Goal: Information Seeking & Learning: Find specific fact

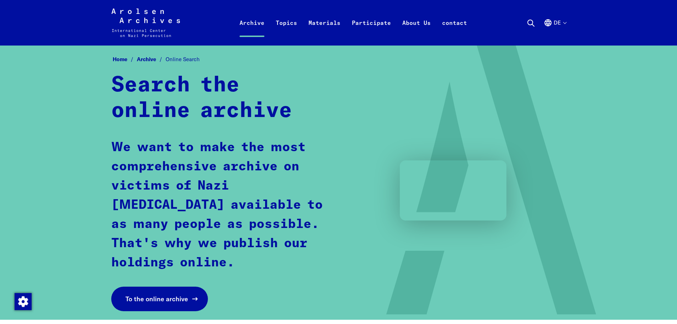
click at [151, 300] on font "To the online archive" at bounding box center [156, 299] width 63 height 8
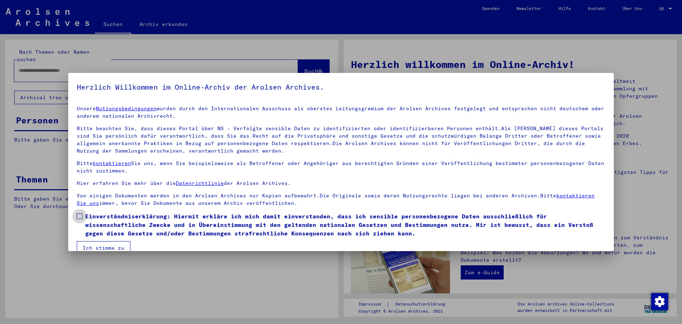
click at [80, 217] on span at bounding box center [80, 216] width 6 height 6
click at [106, 245] on button "Ich stimme zu" at bounding box center [104, 248] width 54 height 14
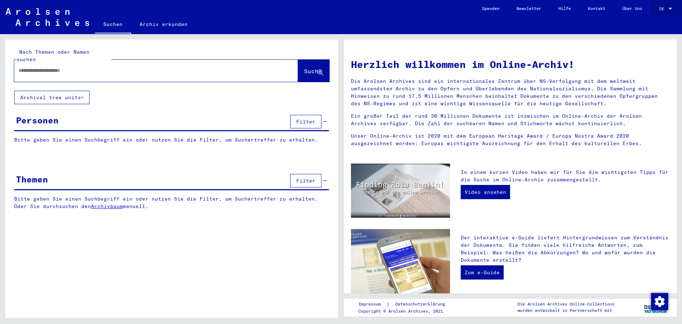
click at [669, 8] on div at bounding box center [671, 9] width 4 height 2
click at [653, 12] on span "English" at bounding box center [652, 12] width 17 height 5
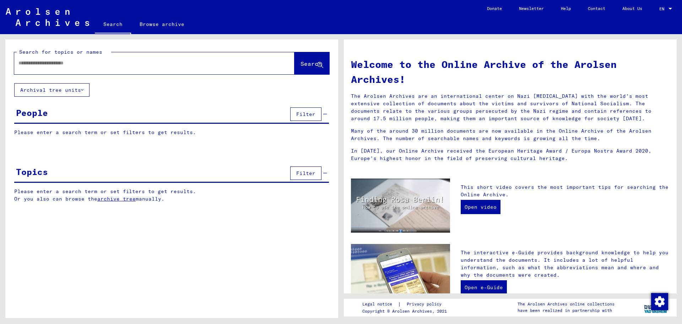
click at [18, 64] on div at bounding box center [143, 63] width 259 height 16
click at [22, 63] on input "text" at bounding box center [145, 62] width 255 height 7
type input "*********"
click at [302, 64] on span "Search" at bounding box center [311, 63] width 21 height 7
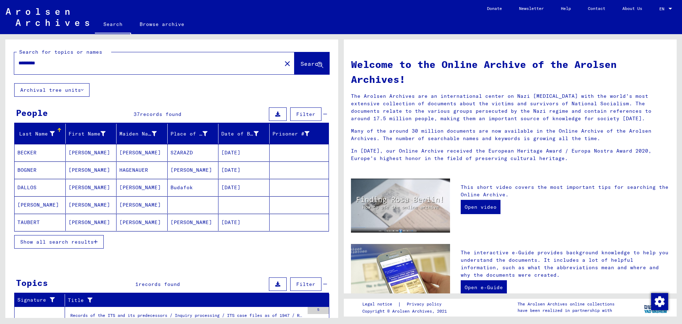
click at [34, 133] on div "Last Name" at bounding box center [35, 133] width 37 height 7
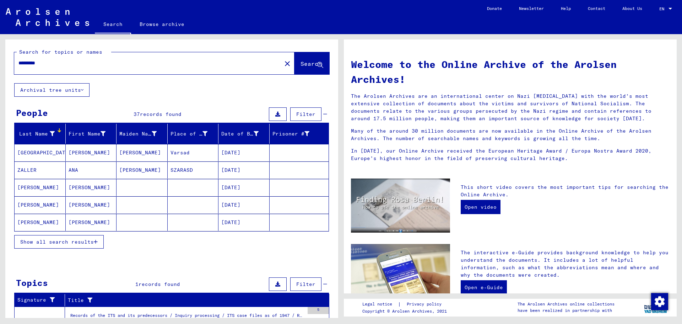
click at [61, 241] on span "Show all search results" at bounding box center [57, 241] width 74 height 6
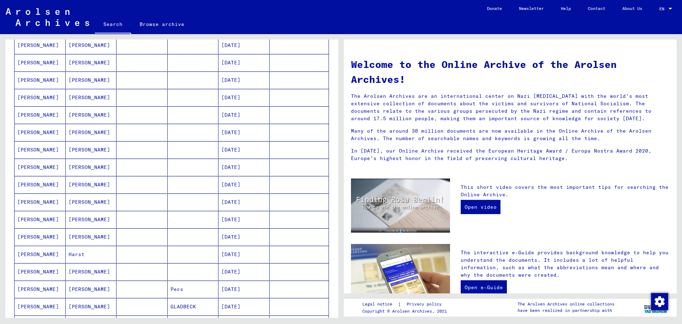
scroll to position [178, 0]
click at [37, 182] on mat-cell "[PERSON_NAME]" at bounding box center [40, 183] width 51 height 17
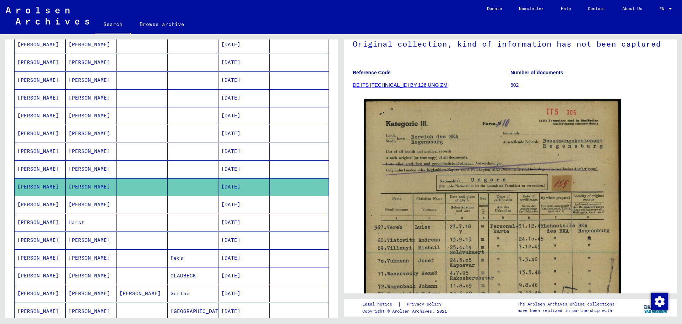
scroll to position [71, 0]
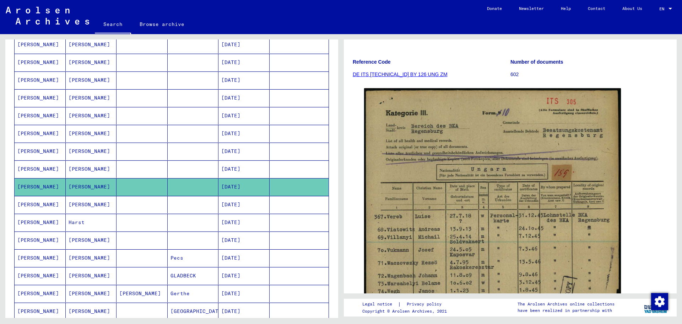
click at [33, 204] on mat-cell "[PERSON_NAME]" at bounding box center [40, 204] width 51 height 17
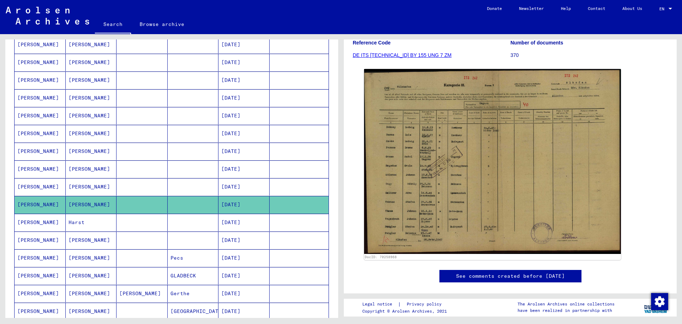
scroll to position [107, 0]
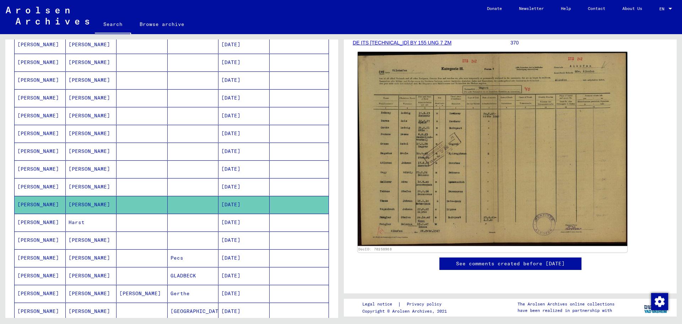
click at [489, 159] on img at bounding box center [493, 149] width 270 height 194
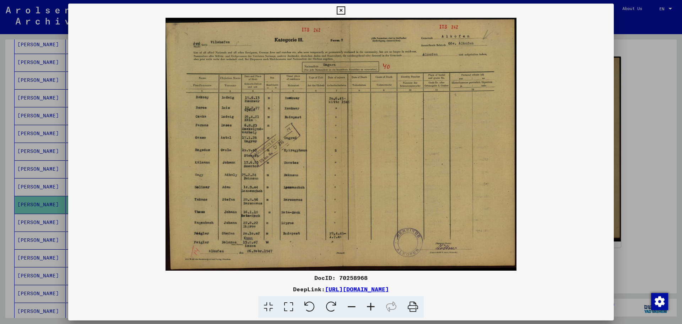
click at [375, 136] on img at bounding box center [341, 144] width 546 height 253
click at [370, 305] on icon at bounding box center [370, 307] width 19 height 22
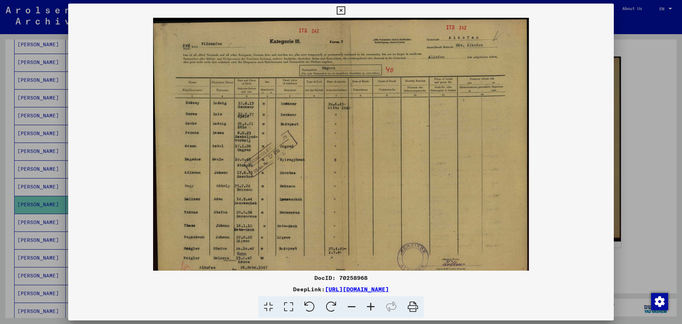
click at [370, 303] on icon at bounding box center [370, 307] width 19 height 22
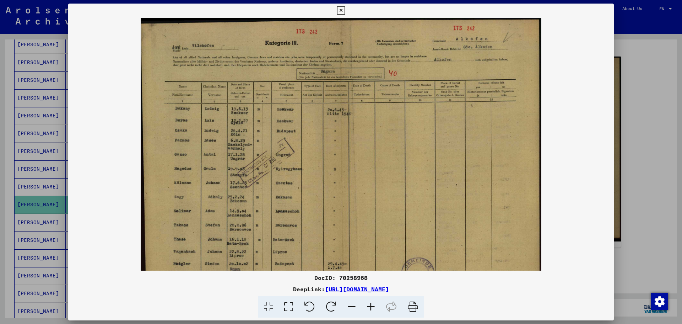
click at [370, 303] on icon at bounding box center [370, 307] width 19 height 22
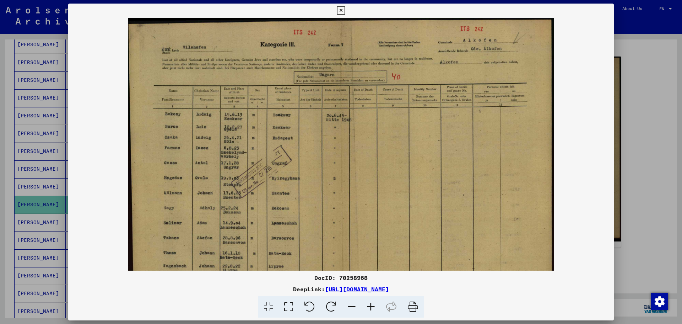
click at [370, 303] on icon at bounding box center [370, 307] width 19 height 22
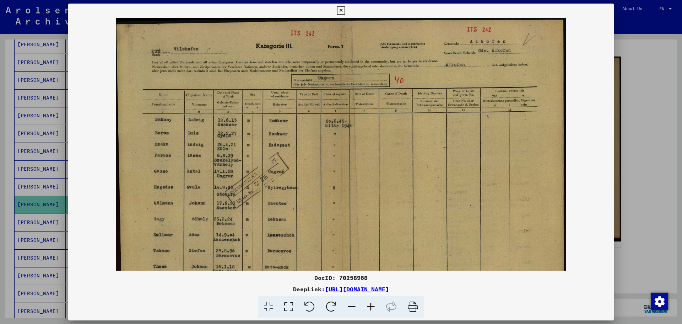
click at [341, 9] on icon at bounding box center [341, 10] width 8 height 9
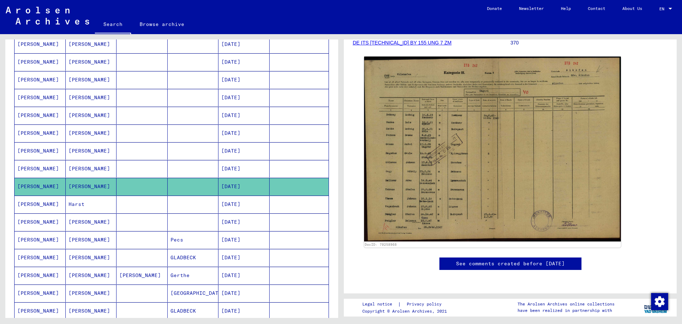
scroll to position [215, 0]
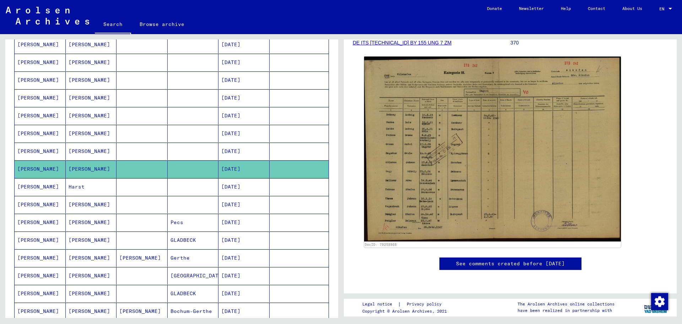
click at [37, 185] on mat-cell "[PERSON_NAME]" at bounding box center [40, 186] width 51 height 17
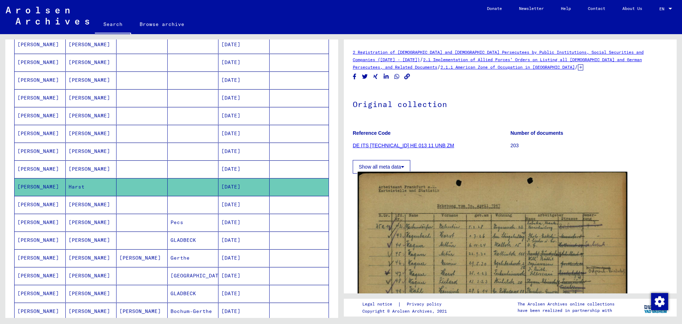
click at [471, 235] on img at bounding box center [493, 267] width 270 height 190
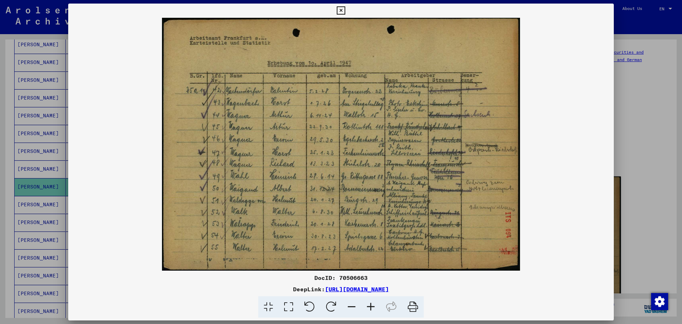
click at [340, 11] on icon at bounding box center [341, 10] width 8 height 9
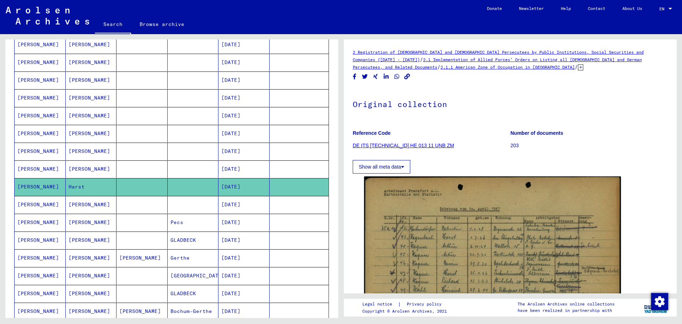
click at [28, 237] on mat-cell "[PERSON_NAME]" at bounding box center [40, 239] width 51 height 17
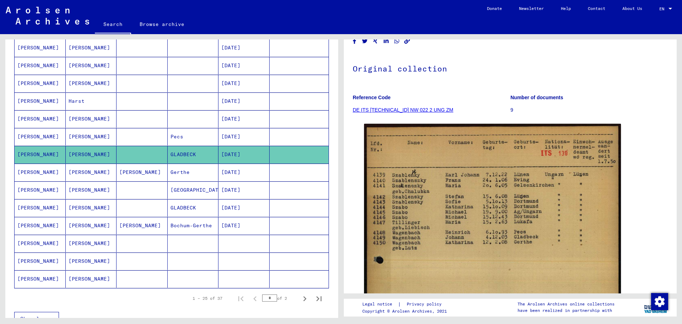
scroll to position [321, 0]
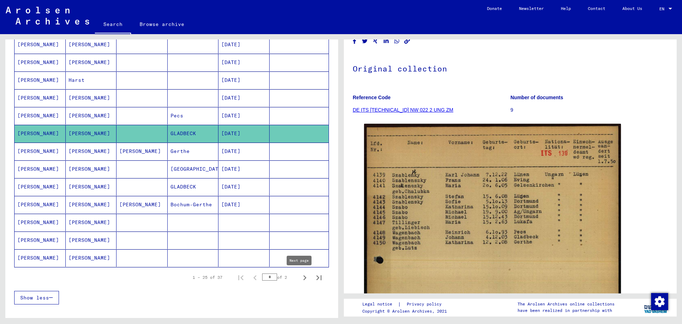
click at [303, 276] on icon "Next page" at bounding box center [304, 277] width 3 height 5
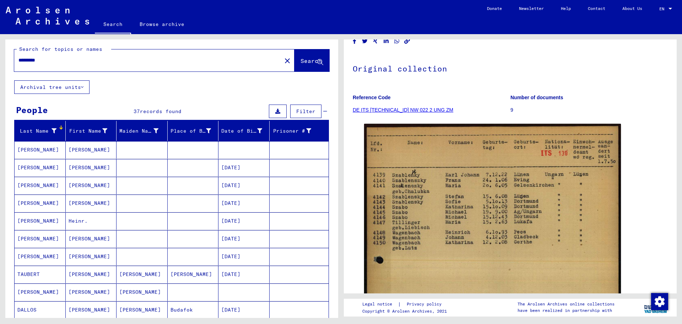
scroll to position [0, 0]
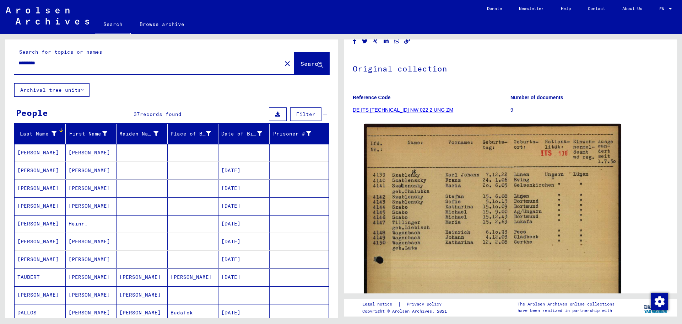
click at [34, 151] on mat-cell "[PERSON_NAME]" at bounding box center [40, 152] width 51 height 17
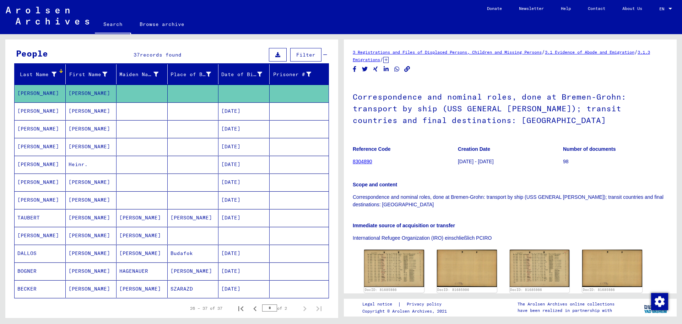
scroll to position [71, 0]
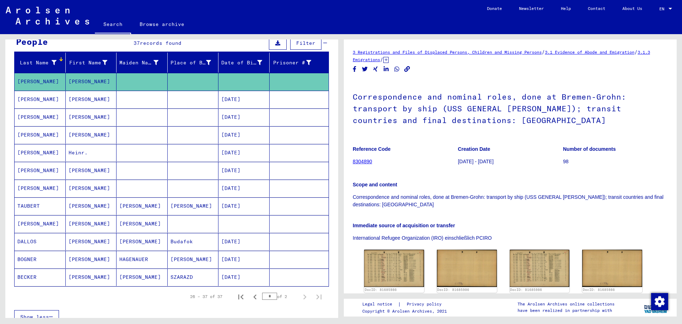
click at [26, 133] on mat-cell "[PERSON_NAME]" at bounding box center [40, 134] width 51 height 17
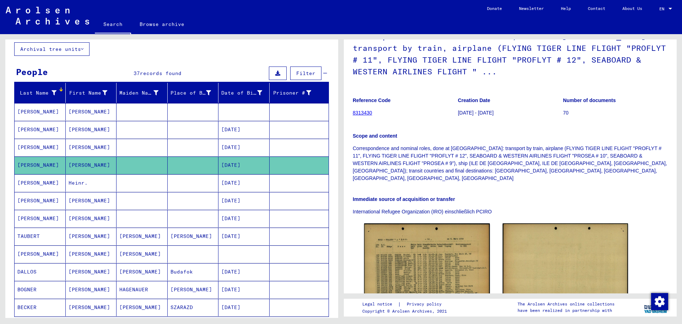
scroll to position [84, 0]
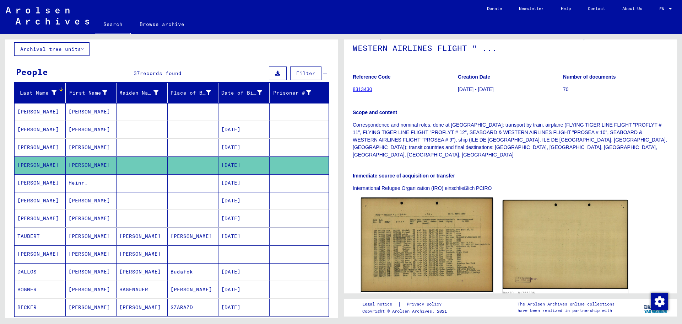
click at [417, 235] on img at bounding box center [427, 244] width 132 height 94
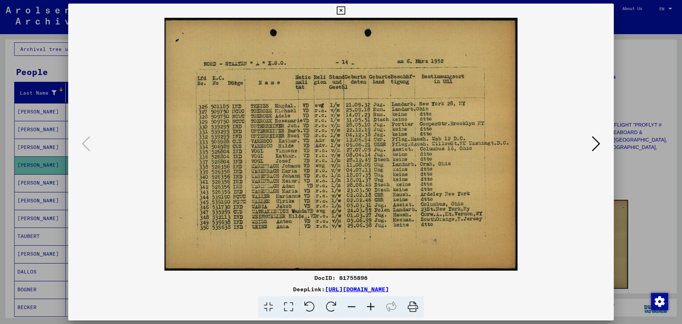
click at [399, 195] on img at bounding box center [340, 144] width 497 height 253
click at [342, 10] on icon at bounding box center [341, 10] width 8 height 9
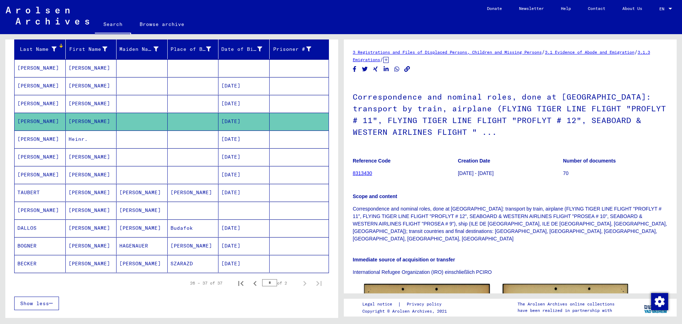
scroll to position [76, 0]
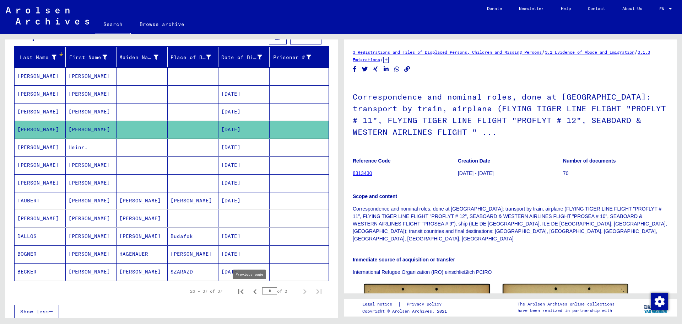
click at [253, 291] on icon "Previous page" at bounding box center [254, 291] width 3 height 5
type input "*"
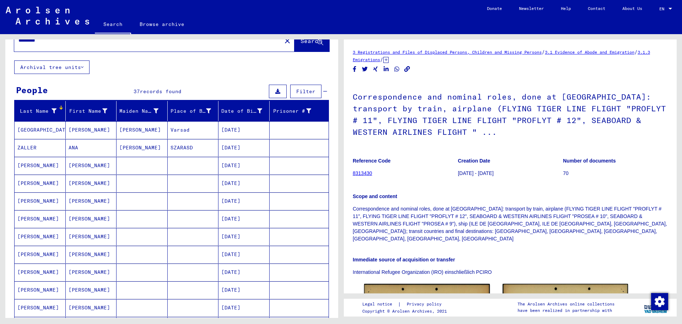
scroll to position [36, 0]
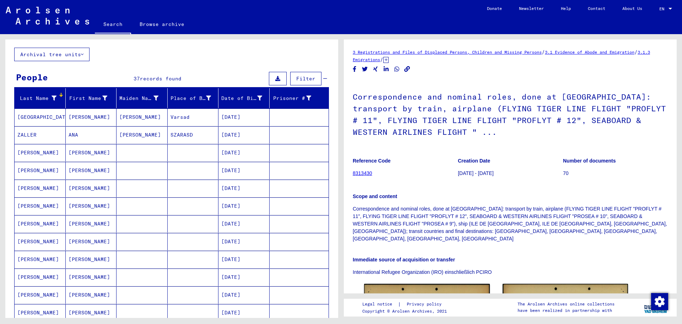
click at [39, 151] on mat-cell "[PERSON_NAME]" at bounding box center [40, 152] width 51 height 17
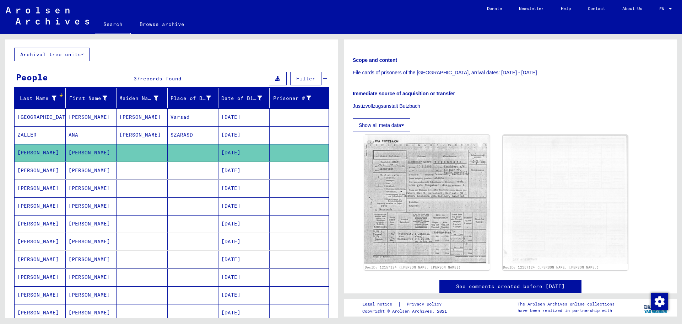
scroll to position [107, 0]
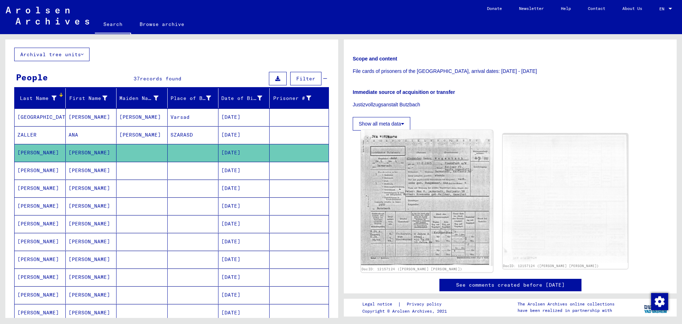
click at [421, 179] on img at bounding box center [427, 198] width 132 height 136
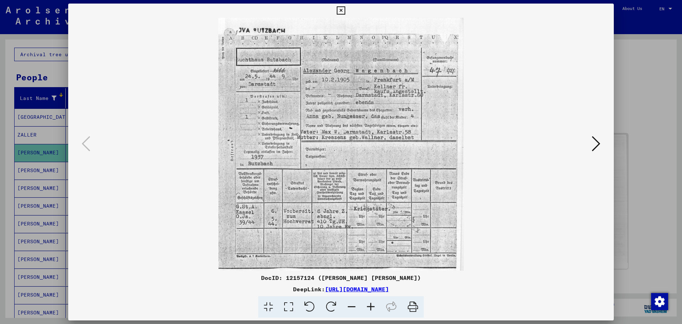
click at [591, 143] on button at bounding box center [596, 144] width 13 height 20
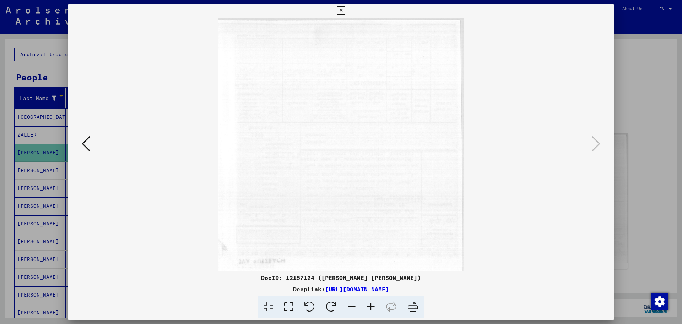
click at [84, 142] on icon at bounding box center [86, 143] width 9 height 17
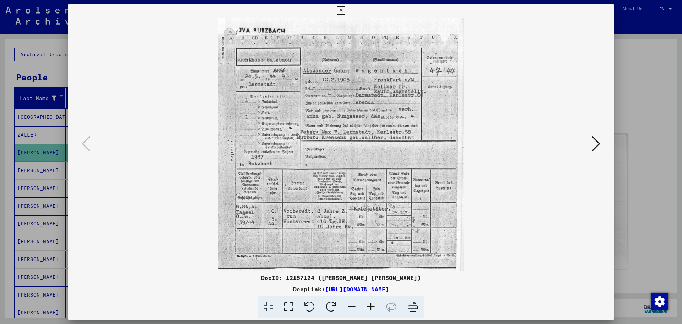
click at [341, 9] on icon at bounding box center [341, 10] width 8 height 9
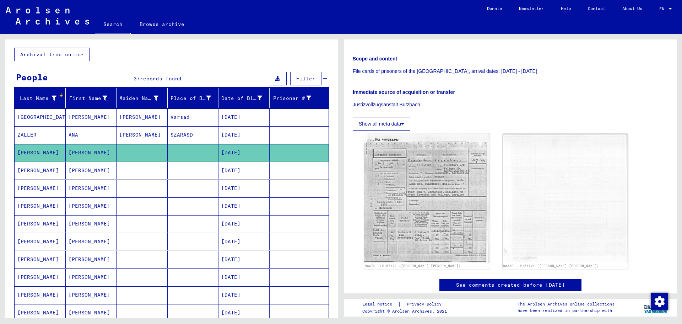
click at [31, 167] on mat-cell "[PERSON_NAME]" at bounding box center [40, 170] width 51 height 17
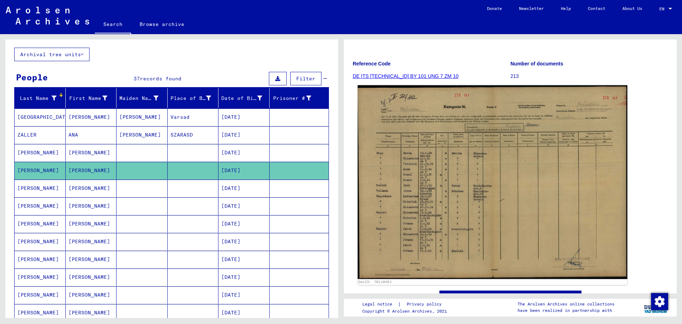
scroll to position [71, 0]
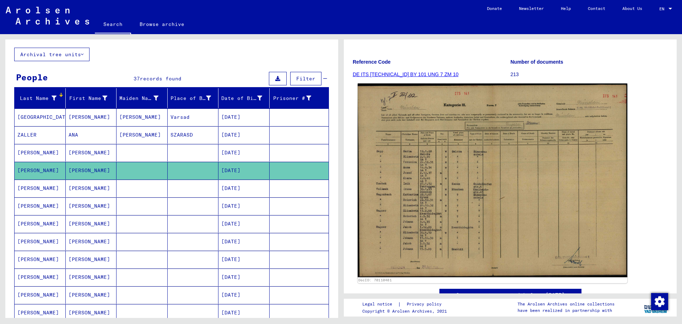
click at [454, 181] on img at bounding box center [493, 180] width 270 height 194
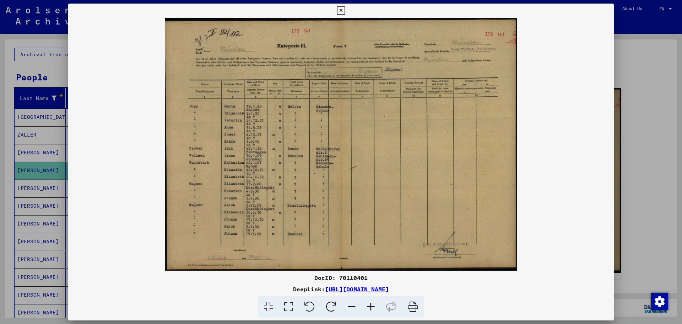
click at [342, 7] on icon at bounding box center [341, 10] width 8 height 9
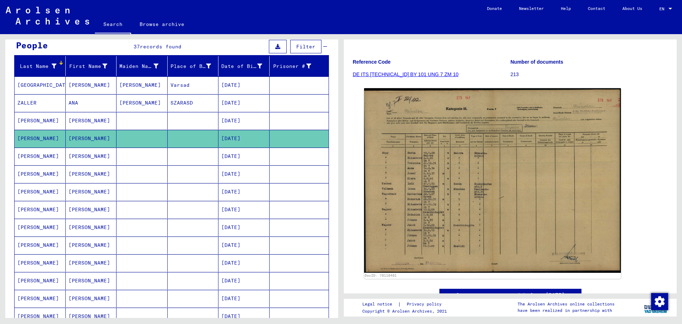
scroll to position [0, 0]
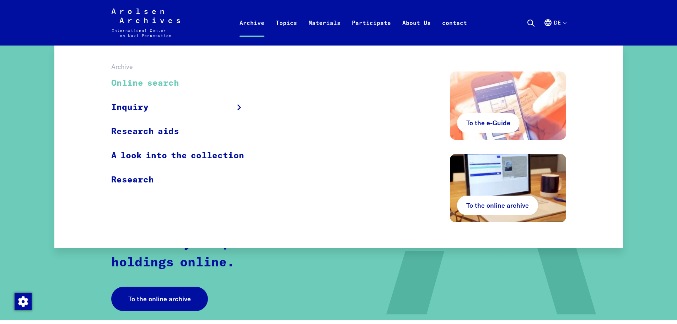
click at [140, 81] on font "Online search" at bounding box center [145, 83] width 68 height 9
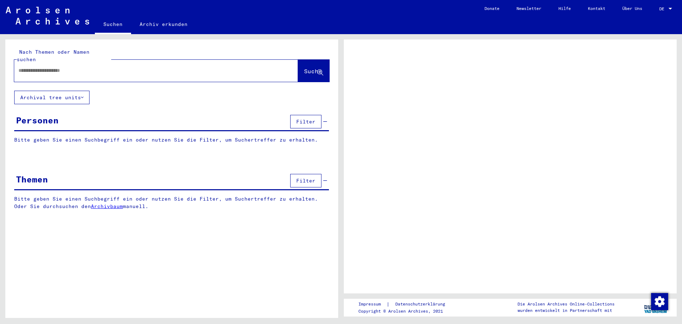
click at [669, 8] on div at bounding box center [671, 9] width 4 height 2
click at [671, 7] on div at bounding box center [670, 8] width 6 height 5
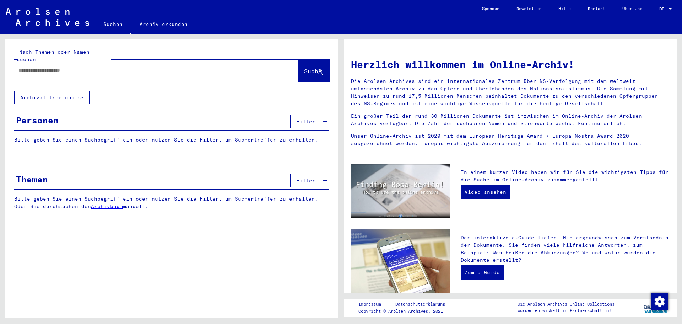
click at [671, 8] on div at bounding box center [671, 9] width 4 height 2
click at [657, 11] on span "English" at bounding box center [652, 12] width 17 height 5
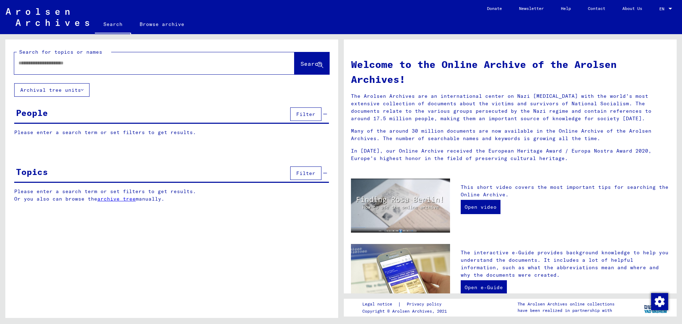
click at [20, 64] on input "text" at bounding box center [145, 62] width 255 height 7
click at [22, 66] on input "********" at bounding box center [145, 62] width 255 height 7
type input "*********"
click at [302, 63] on span "Search" at bounding box center [311, 63] width 21 height 7
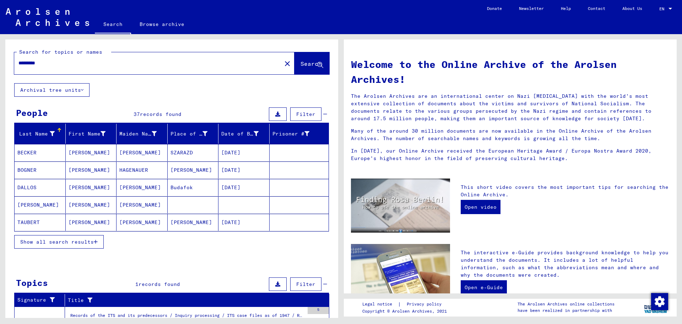
click at [68, 241] on span "Show all search results" at bounding box center [57, 241] width 74 height 6
